Goal: Information Seeking & Learning: Understand process/instructions

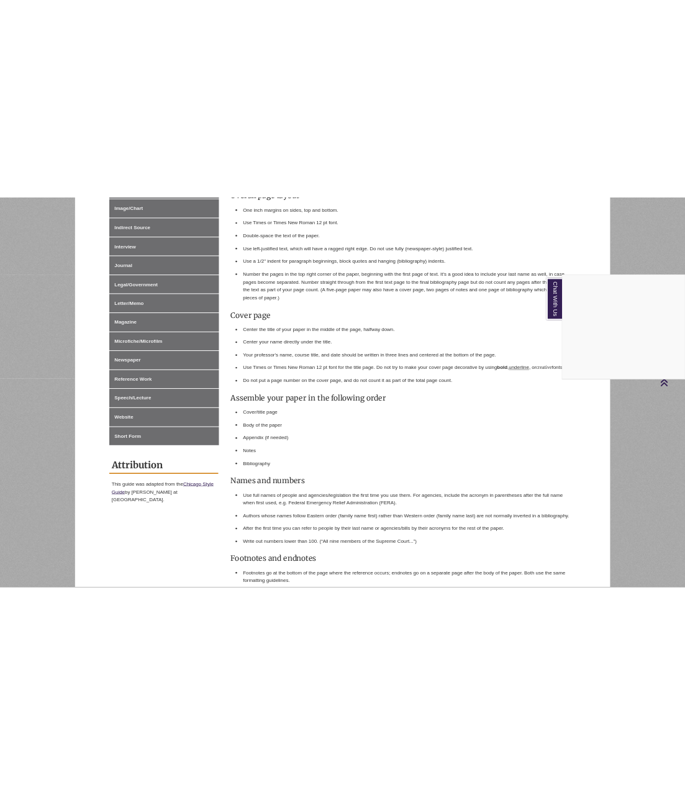
scroll to position [559, 0]
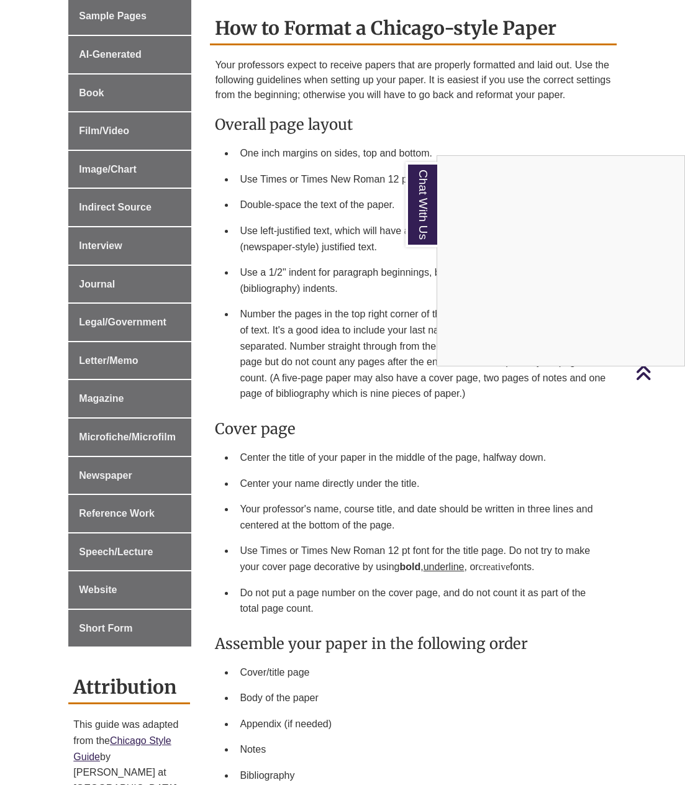
click at [643, 372] on div "Chat With Us" at bounding box center [342, 392] width 685 height 785
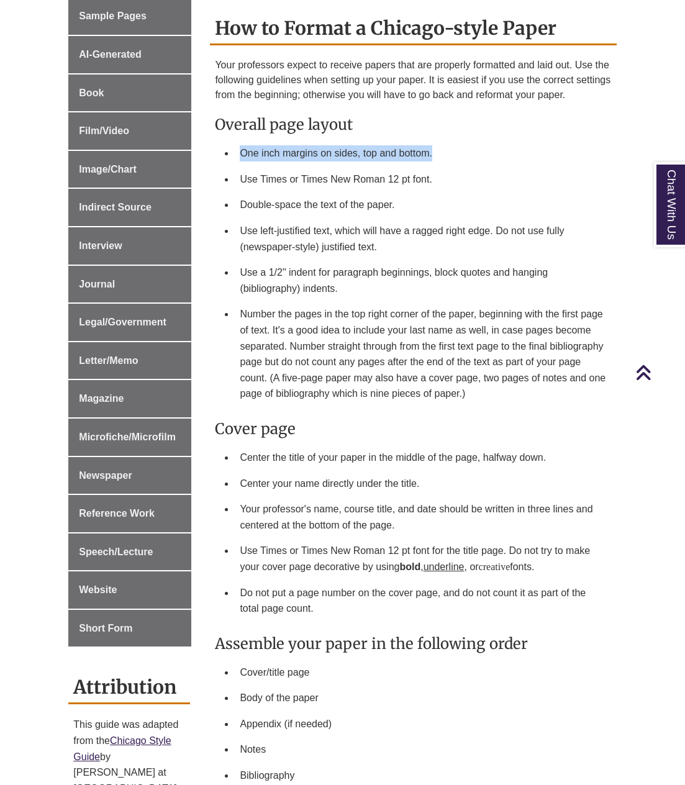
drag, startPoint x: 240, startPoint y: 135, endPoint x: 435, endPoint y: 137, distance: 195.0
click at [435, 140] on li "One inch margins on sides, top and bottom." at bounding box center [423, 153] width 376 height 26
drag, startPoint x: 244, startPoint y: 162, endPoint x: 412, endPoint y: 165, distance: 168.3
click at [412, 166] on li "Use Times or Times New Roman 12 pt font." at bounding box center [423, 179] width 376 height 26
drag, startPoint x: 415, startPoint y: 164, endPoint x: 412, endPoint y: 171, distance: 7.9
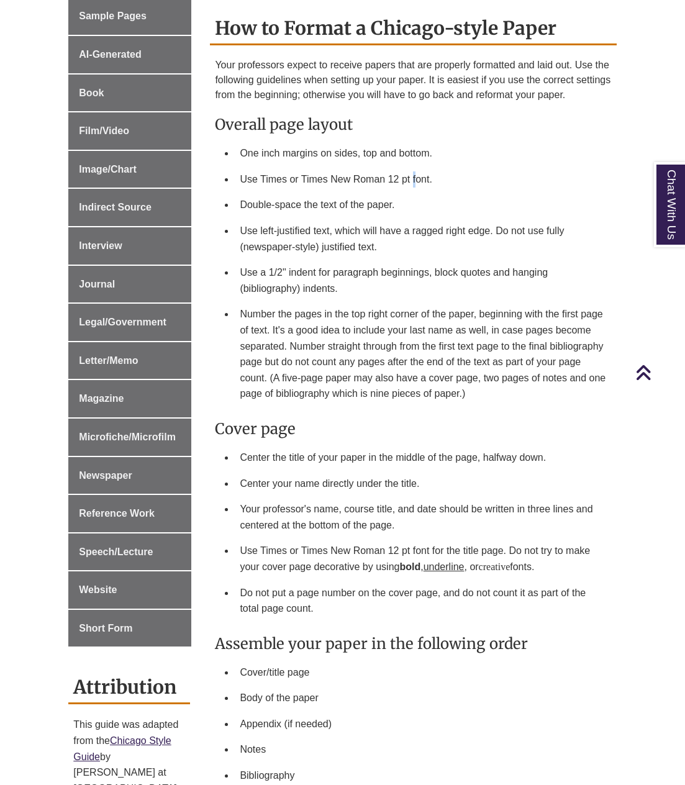
click at [412, 171] on li "Use Times or Times New Roman 12 pt font." at bounding box center [423, 179] width 376 height 26
click at [443, 173] on li "Use Times or Times New Roman 12 pt font." at bounding box center [423, 179] width 376 height 26
drag, startPoint x: 241, startPoint y: 170, endPoint x: 430, endPoint y: 166, distance: 188.8
click at [430, 166] on li "Use Times or Times New Roman 12 pt font." at bounding box center [423, 179] width 376 height 26
click at [235, 192] on li "Double-space the text of the paper." at bounding box center [423, 205] width 376 height 26
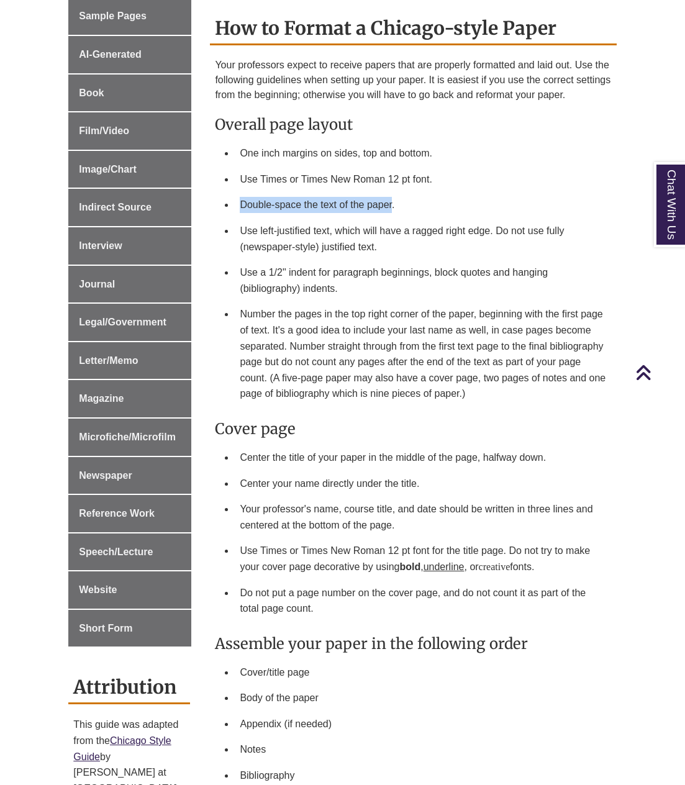
drag, startPoint x: 235, startPoint y: 187, endPoint x: 376, endPoint y: 191, distance: 141.0
click at [376, 192] on li "Double-space the text of the paper." at bounding box center [423, 205] width 376 height 26
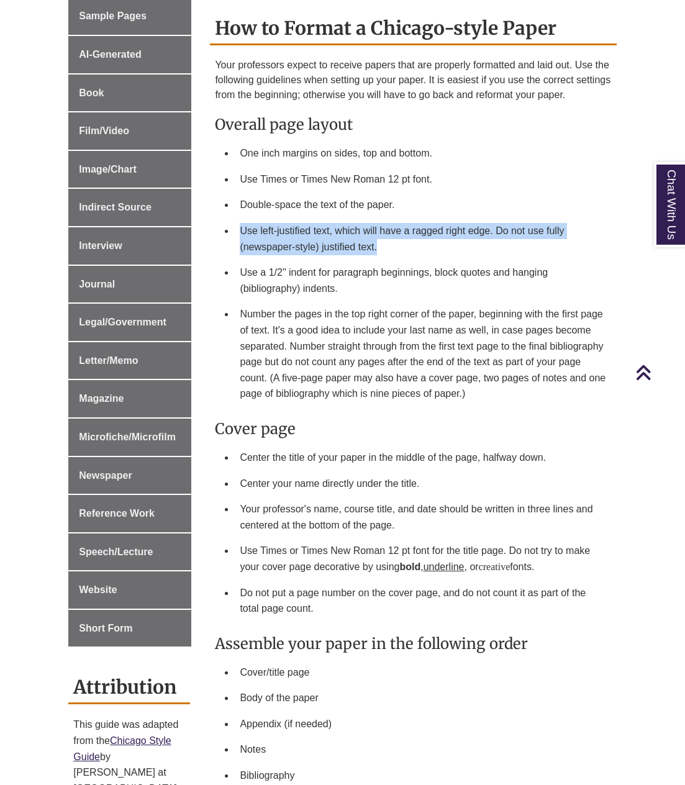
drag, startPoint x: 241, startPoint y: 214, endPoint x: 392, endPoint y: 233, distance: 152.0
click at [392, 233] on li "Use left-justified text, which will have a ragged right edge. Do not use fully …" at bounding box center [423, 239] width 376 height 42
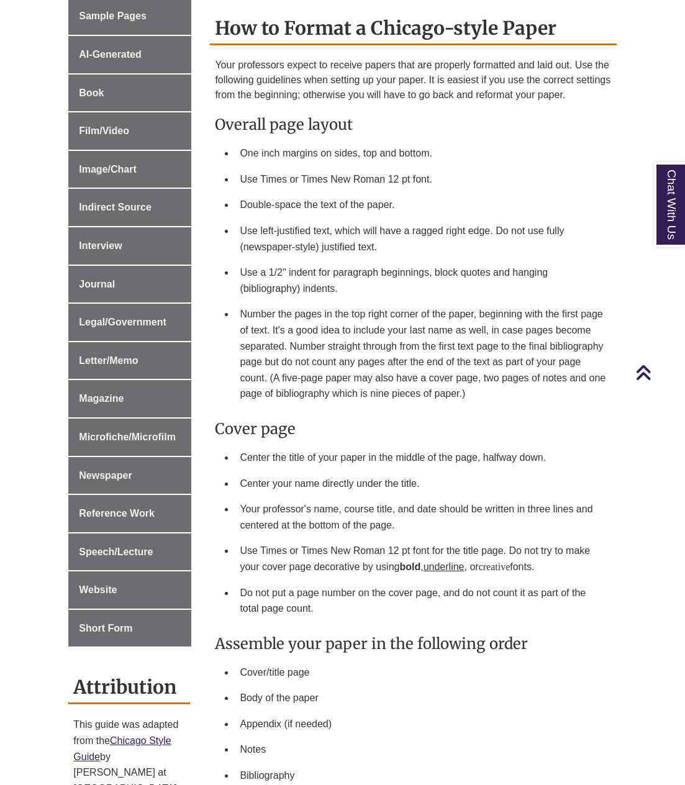
click at [340, 274] on li "Use a 1/2" indent for paragraph beginnings, block quotes and hanging (bibliogra…" at bounding box center [423, 281] width 376 height 42
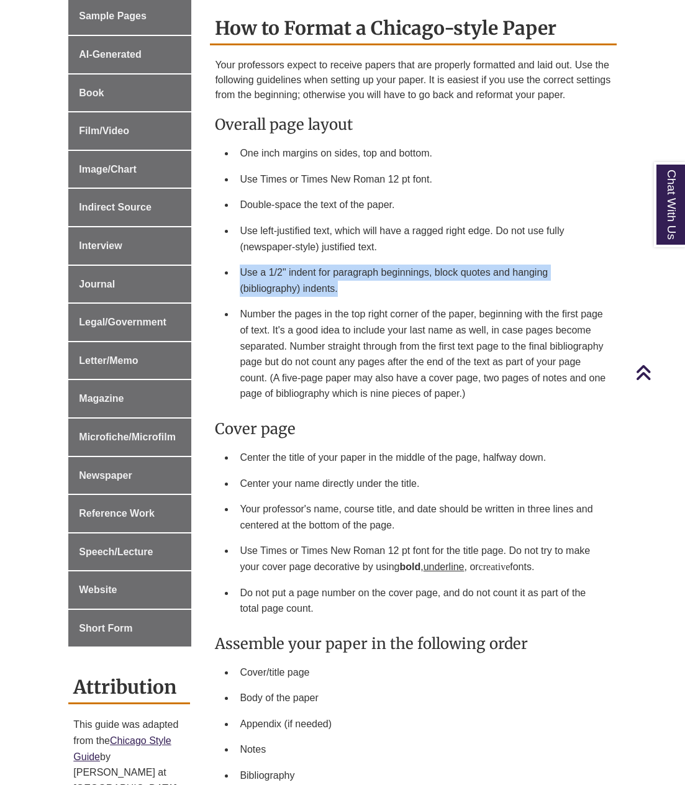
drag, startPoint x: 240, startPoint y: 258, endPoint x: 370, endPoint y: 283, distance: 132.7
click at [370, 283] on li "Use a 1/2" indent for paragraph beginnings, block quotes and hanging (bibliogra…" at bounding box center [423, 281] width 376 height 42
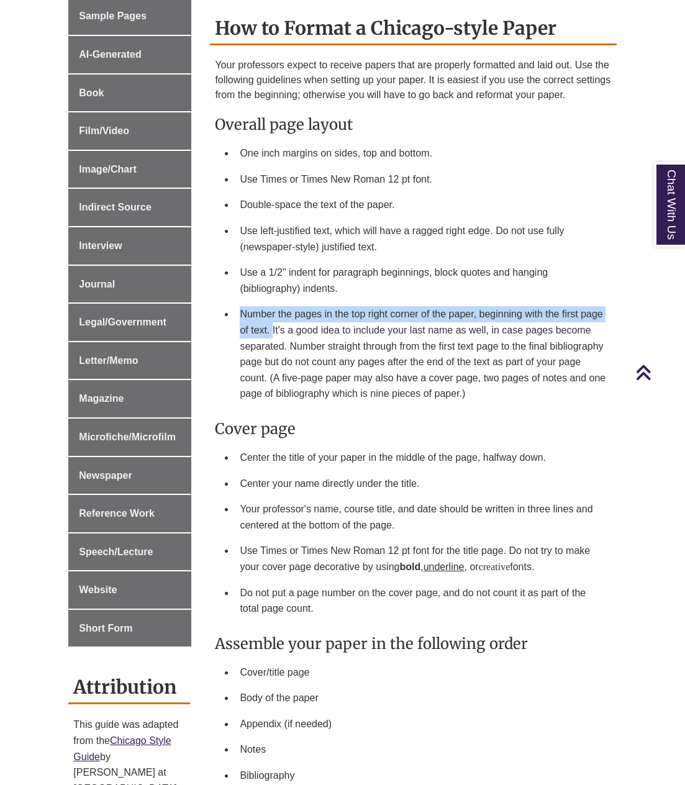
drag, startPoint x: 239, startPoint y: 299, endPoint x: 271, endPoint y: 312, distance: 34.8
click at [271, 312] on li "Number the pages in the top right corner of the paper, beginning with the first…" at bounding box center [423, 354] width 376 height 106
